Goal: Transaction & Acquisition: Purchase product/service

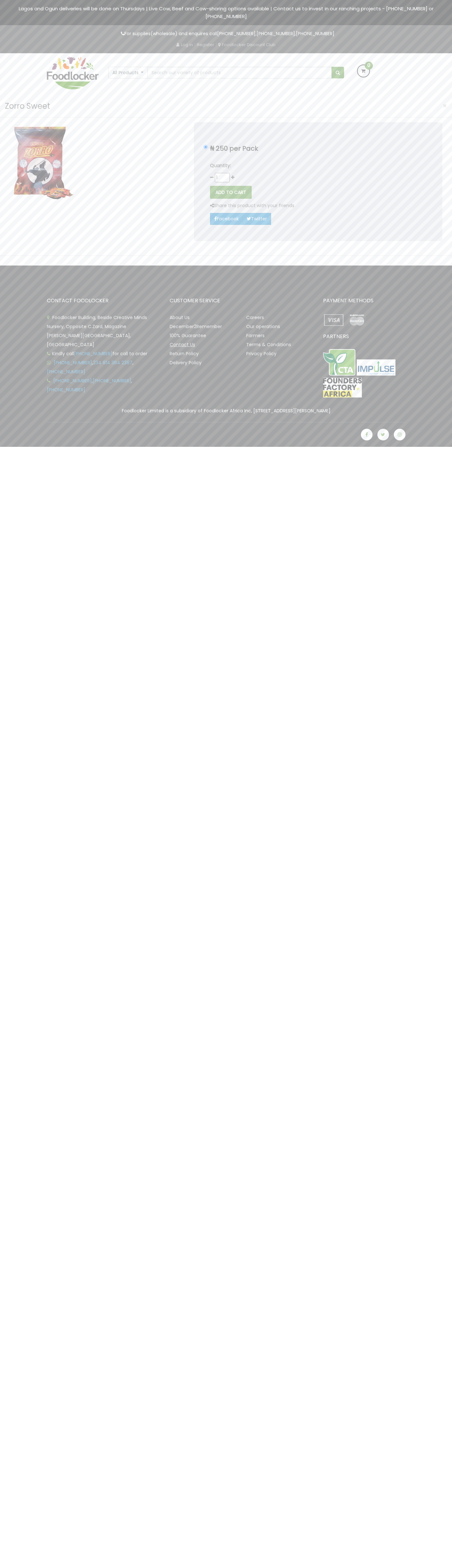
click at [182, 345] on link "Contact Us" at bounding box center [182, 345] width 26 height 7
click at [231, 192] on button "ADD TO CART" at bounding box center [231, 192] width 41 height 13
click at [363, 71] on icon at bounding box center [363, 71] width 12 height 12
click at [331, 116] on link "CART" at bounding box center [331, 116] width 27 height 12
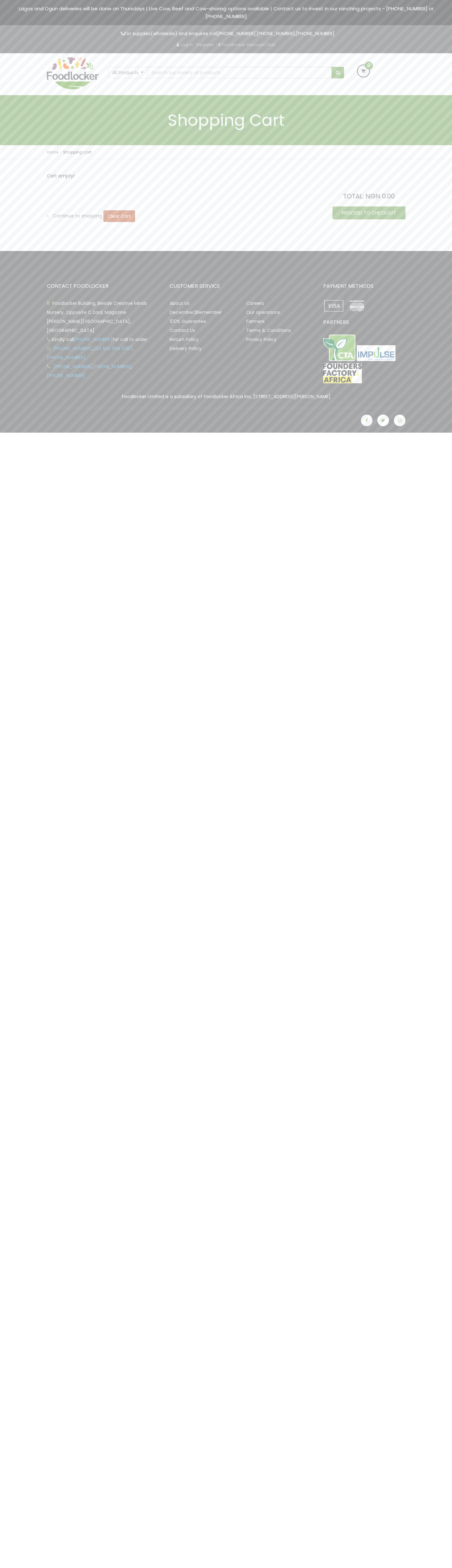
click at [356, 306] on img at bounding box center [357, 306] width 22 height 14
click at [369, 213] on link "PROCEED TO CHECKOUT" at bounding box center [369, 212] width 73 height 13
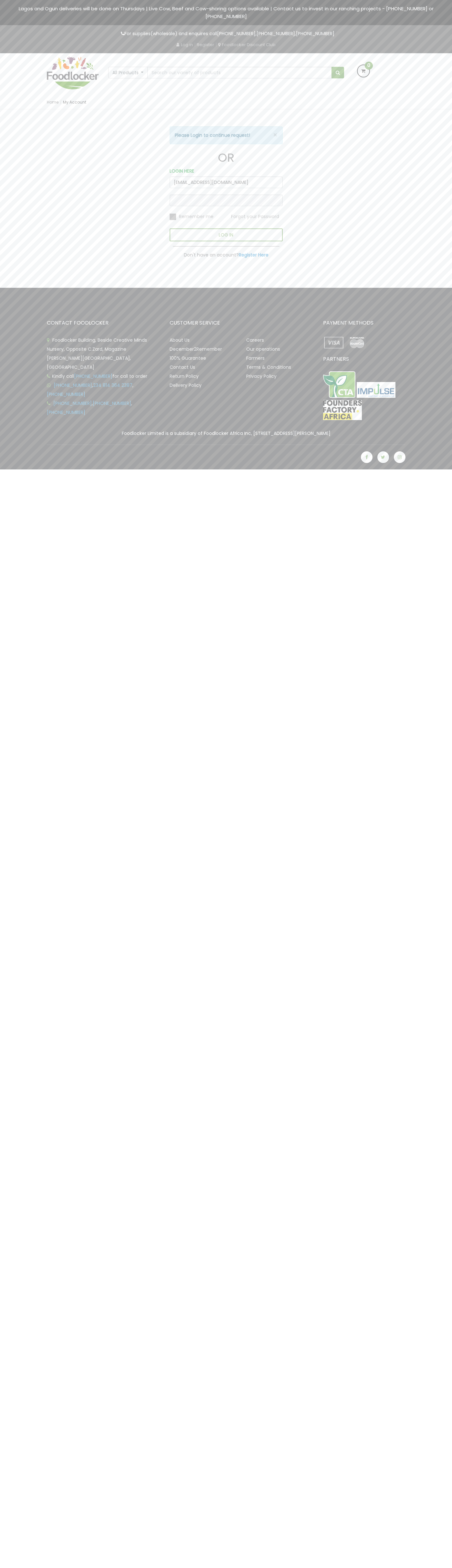
type input "johnsmith005@storebotmail.joonix.net"
click at [356, 343] on img at bounding box center [357, 342] width 22 height 14
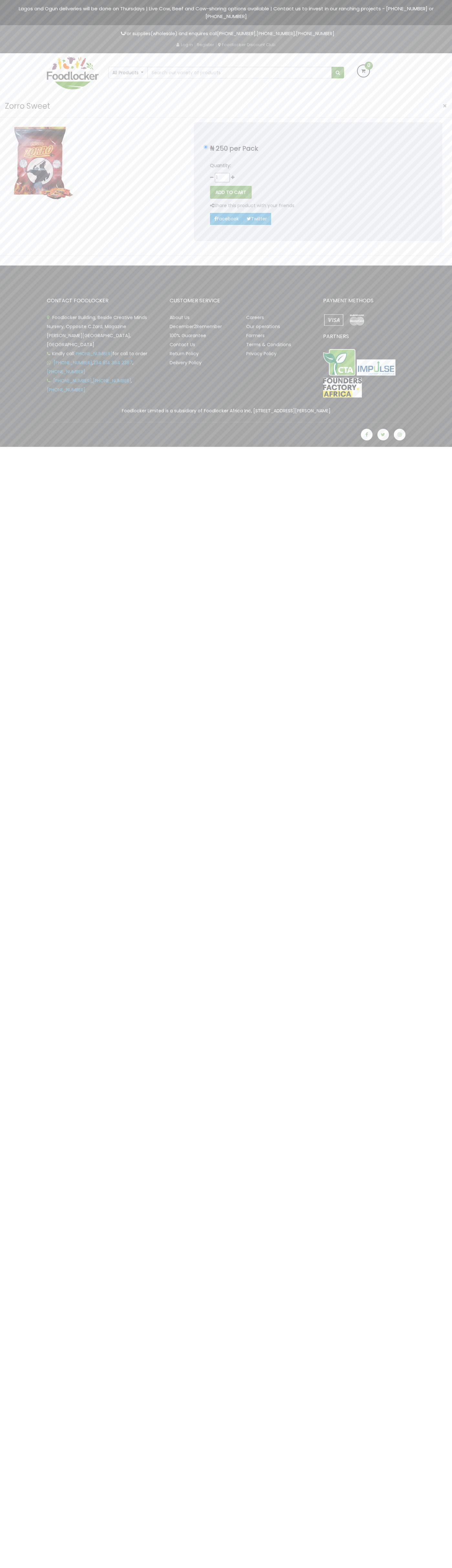
click at [445, 106] on span "×" at bounding box center [444, 105] width 4 height 9
